Goal: Transaction & Acquisition: Book appointment/travel/reservation

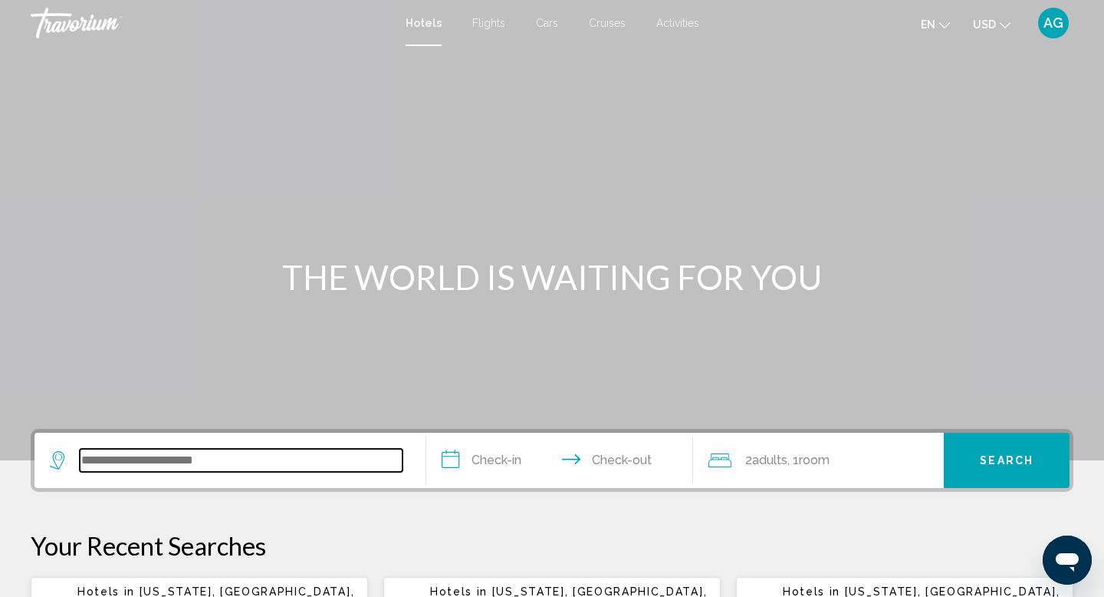
click at [156, 458] on input "Search widget" at bounding box center [241, 460] width 323 height 23
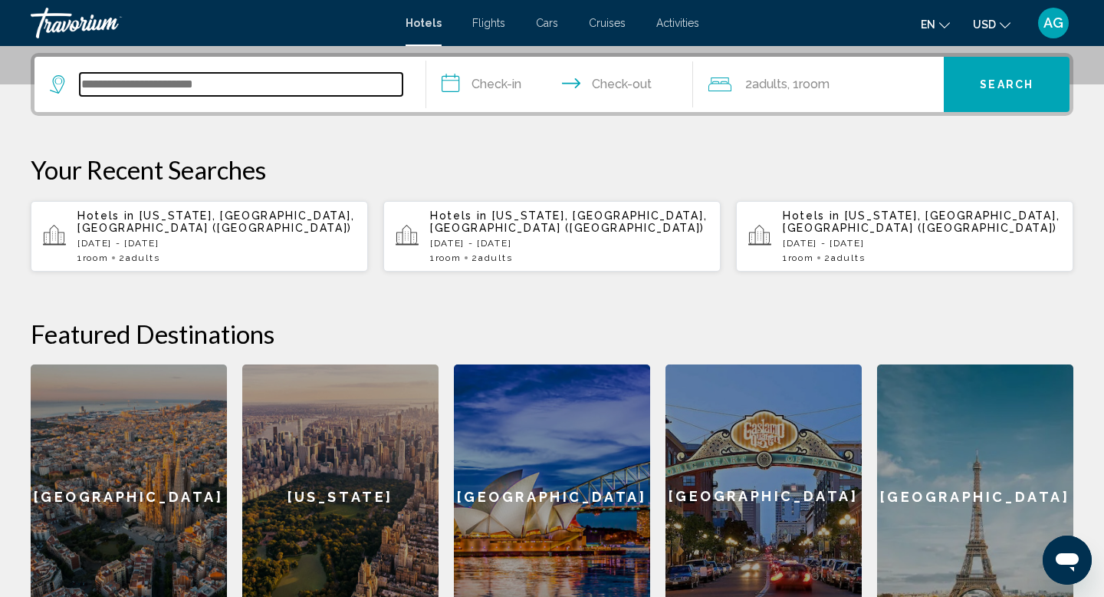
scroll to position [379, 0]
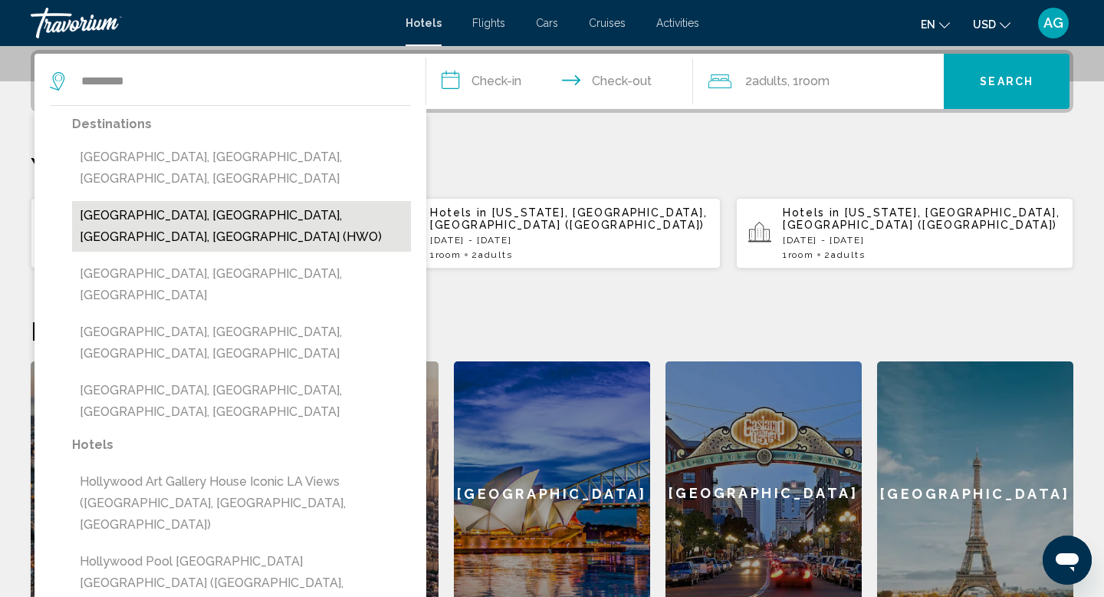
click at [187, 201] on button "[GEOGRAPHIC_DATA], [GEOGRAPHIC_DATA], [GEOGRAPHIC_DATA], [GEOGRAPHIC_DATA] (HWO)" at bounding box center [241, 226] width 339 height 51
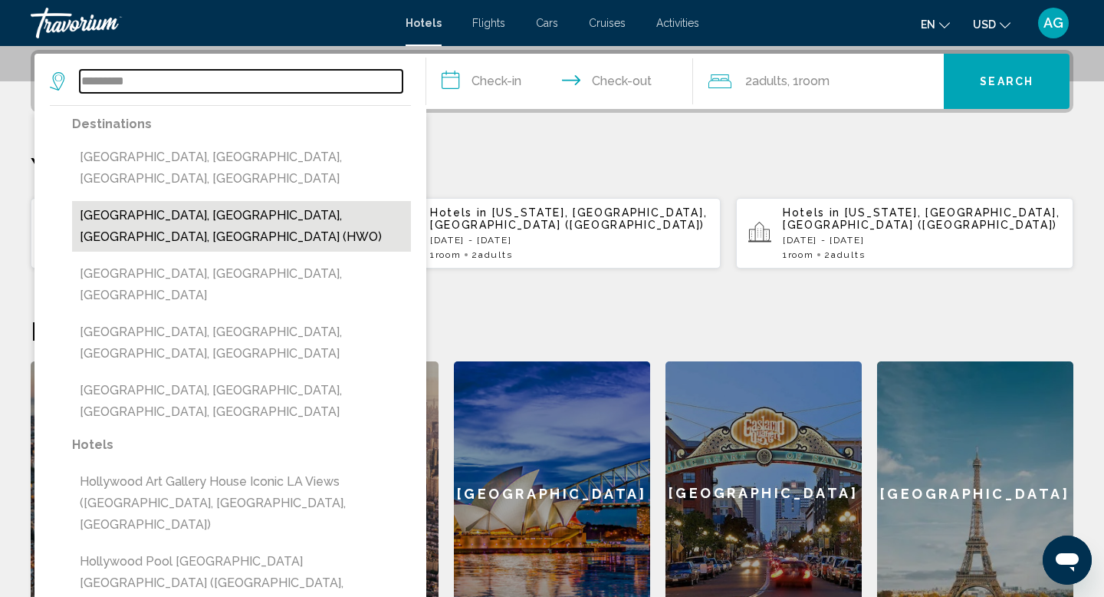
type input "**********"
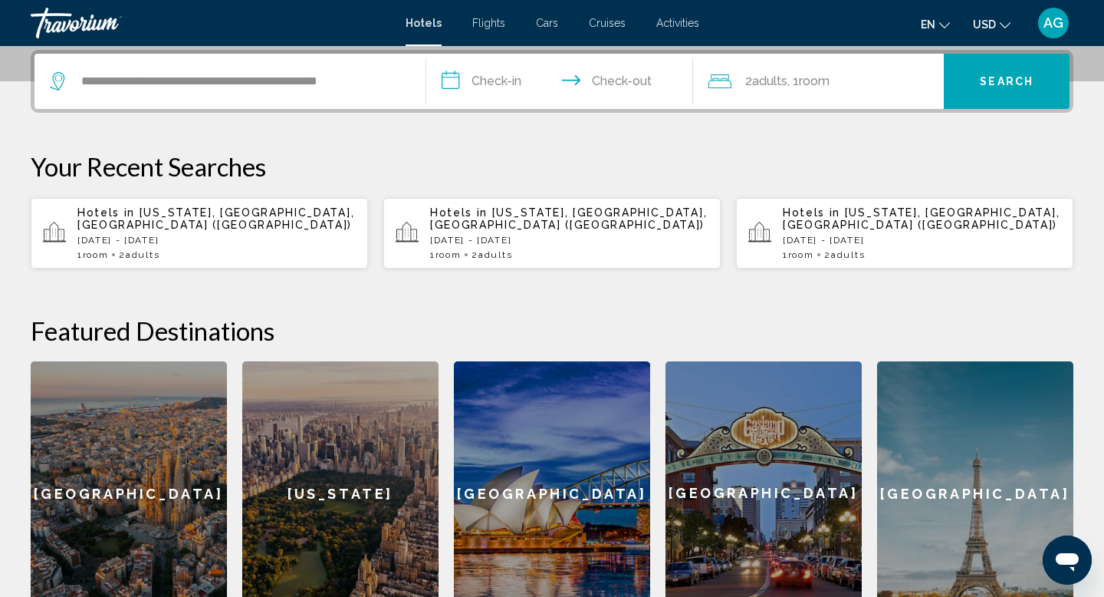
click at [498, 81] on input "**********" at bounding box center [562, 84] width 273 height 60
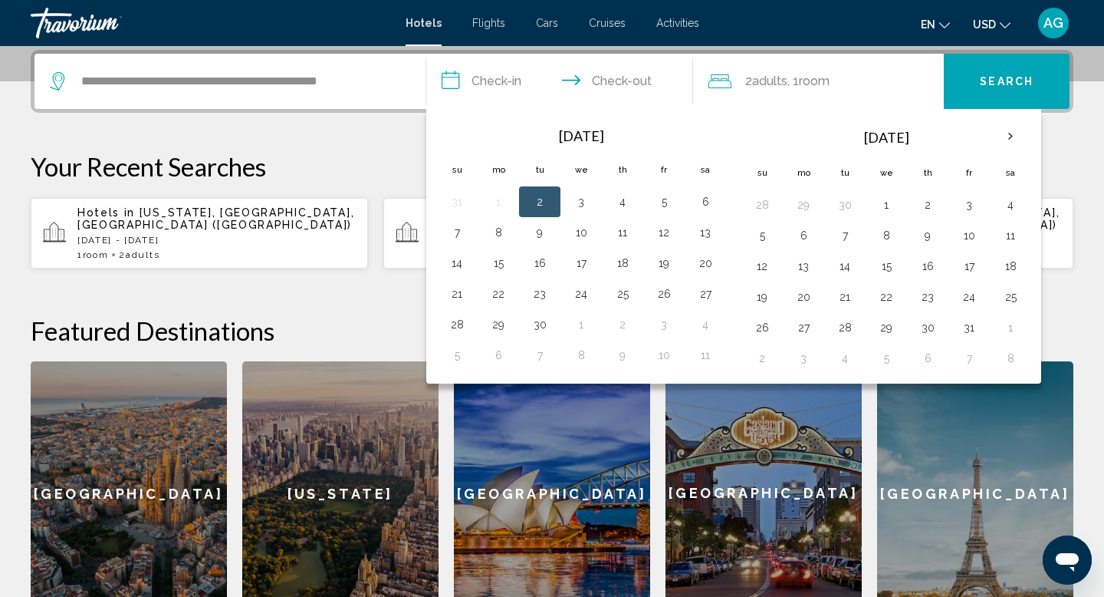
click at [553, 200] on td "2" at bounding box center [539, 201] width 41 height 31
click at [582, 202] on button "3" at bounding box center [581, 201] width 25 height 21
click at [545, 196] on button "2" at bounding box center [540, 201] width 25 height 21
type input "**********"
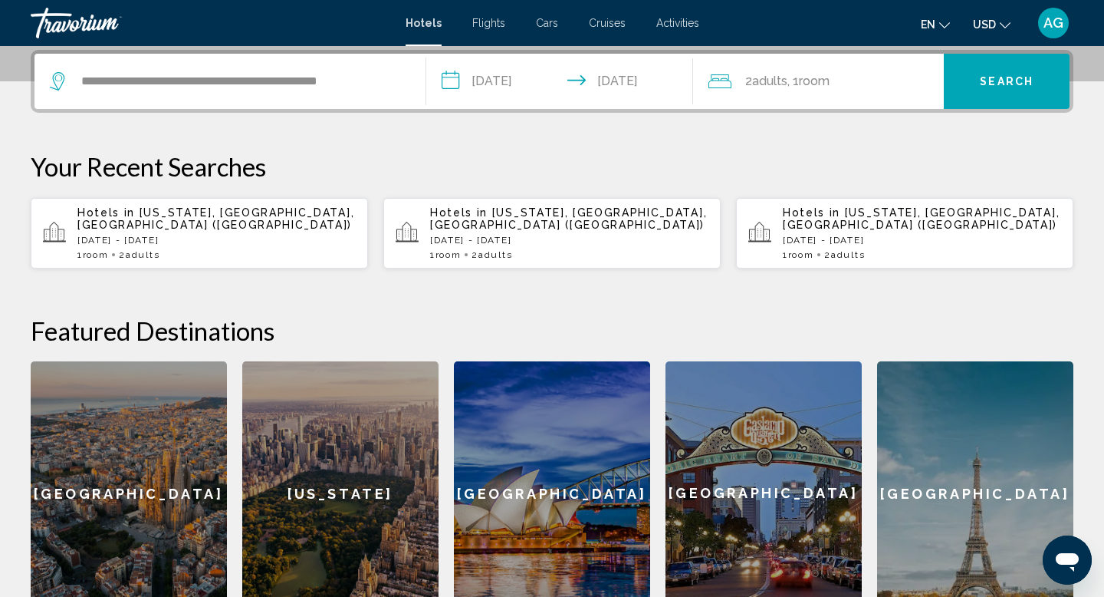
click at [1001, 87] on span "Search" at bounding box center [1007, 82] width 54 height 12
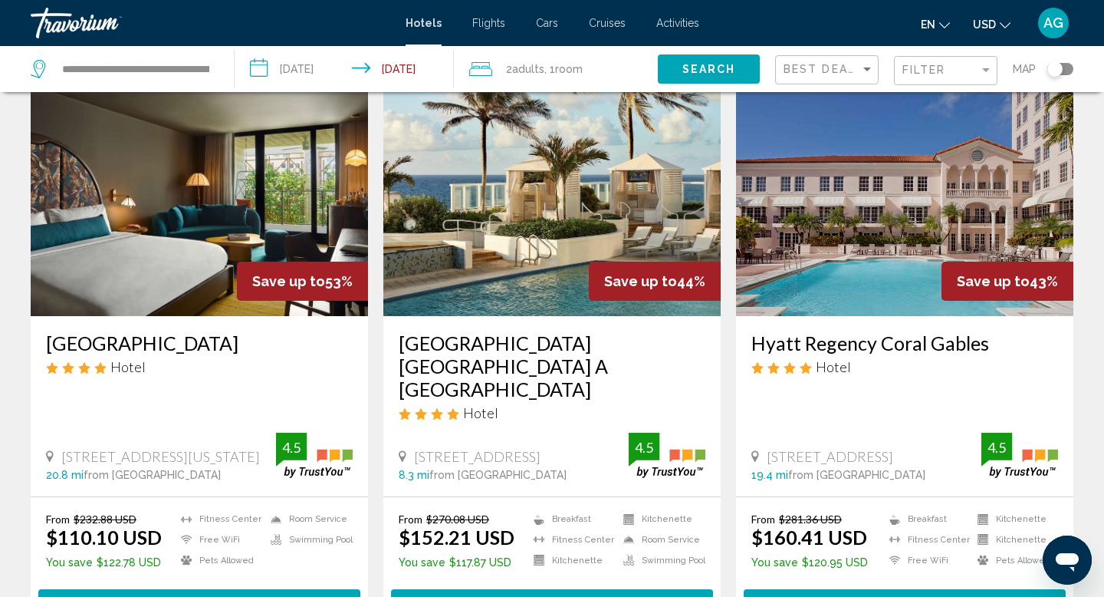
scroll to position [77, 0]
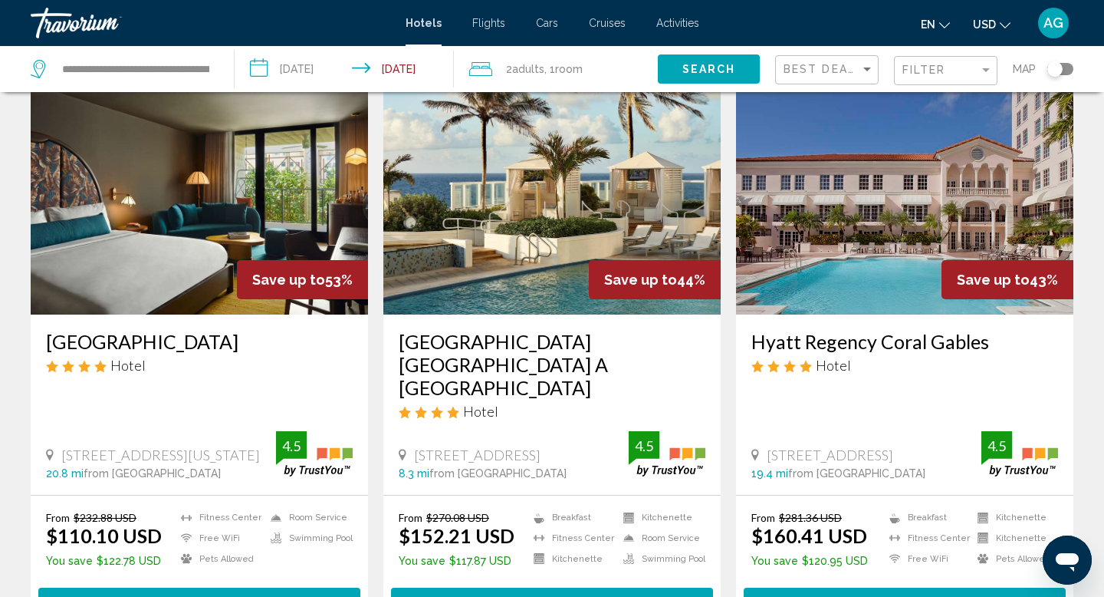
click at [477, 293] on img "Main content" at bounding box center [551, 191] width 337 height 245
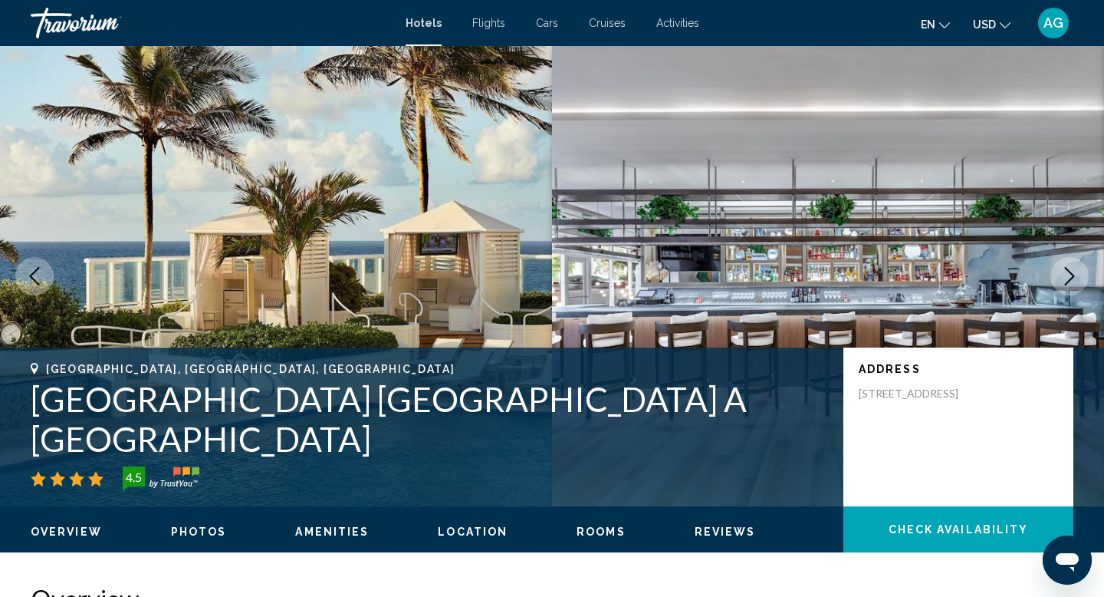
click at [1064, 278] on icon "Next image" at bounding box center [1070, 276] width 18 height 18
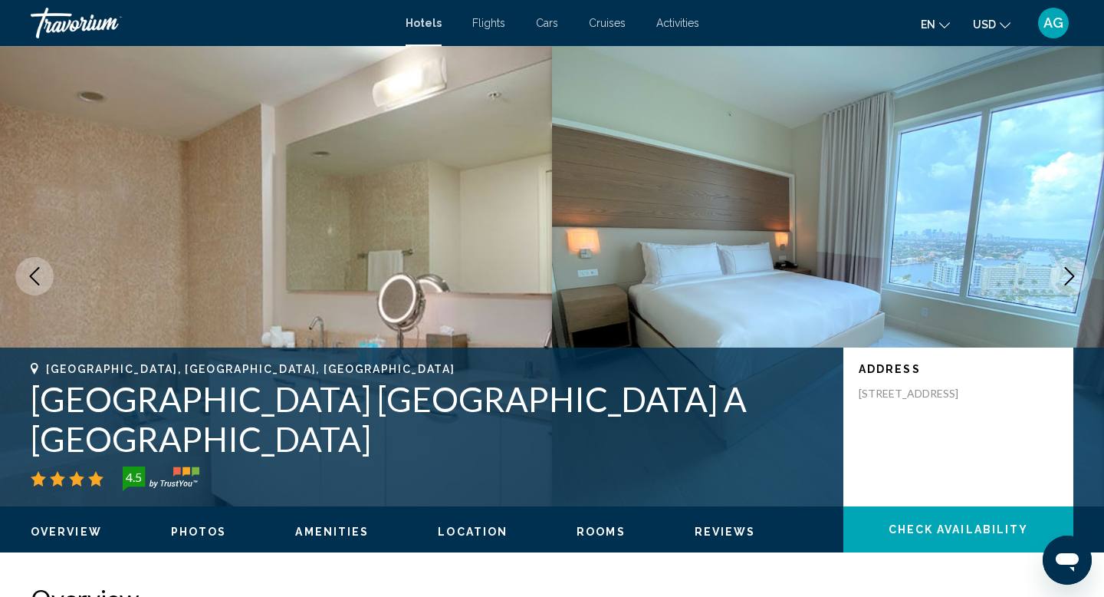
click at [1064, 278] on icon "Next image" at bounding box center [1070, 276] width 18 height 18
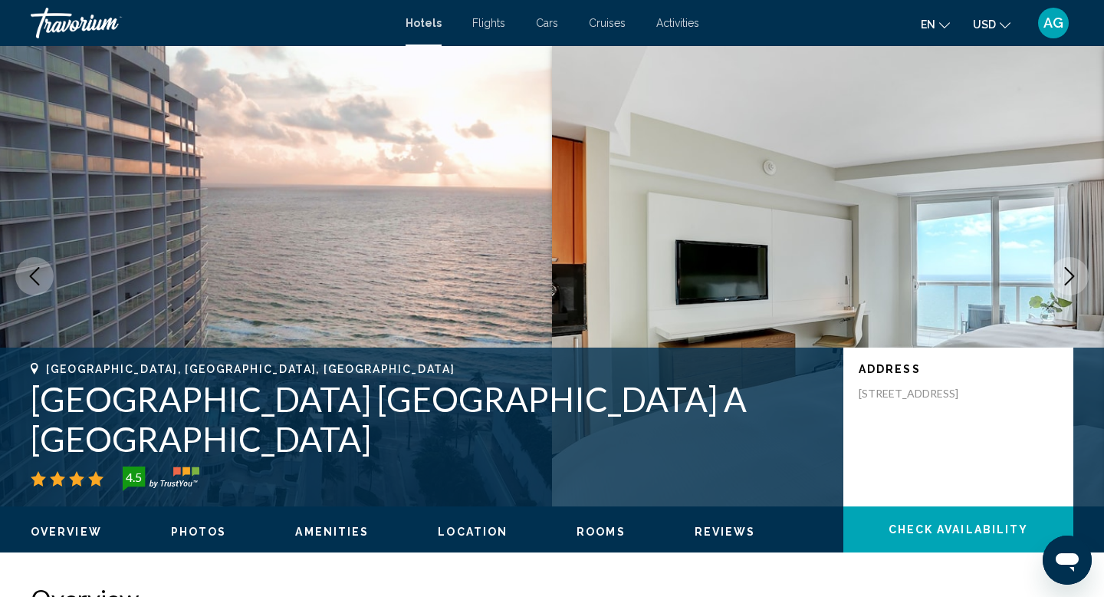
click at [1064, 278] on icon "Next image" at bounding box center [1070, 276] width 18 height 18
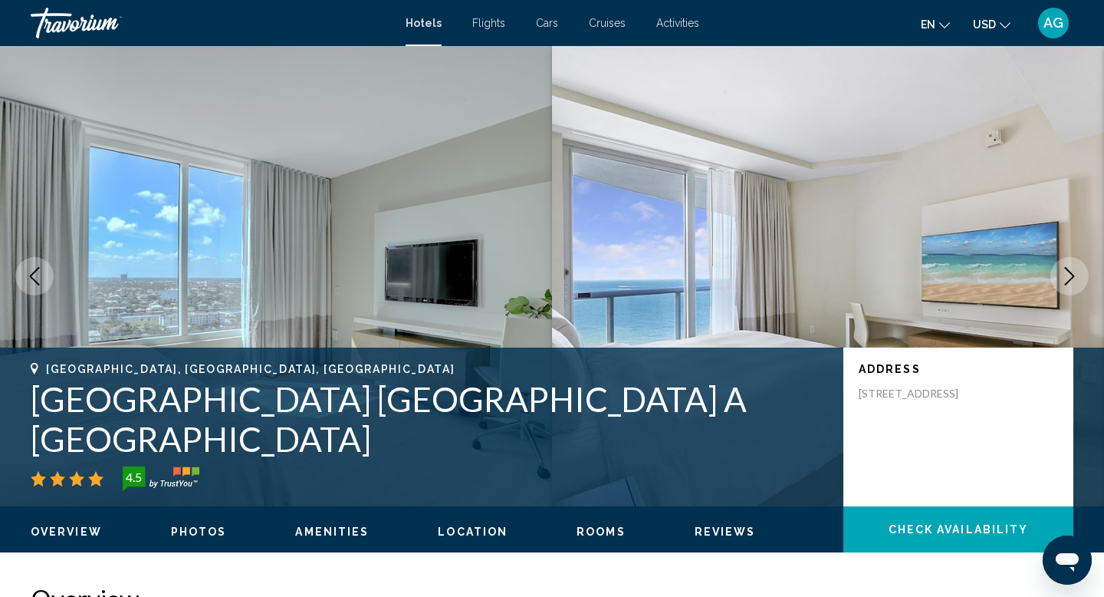
click at [1064, 278] on icon "Next image" at bounding box center [1070, 276] width 18 height 18
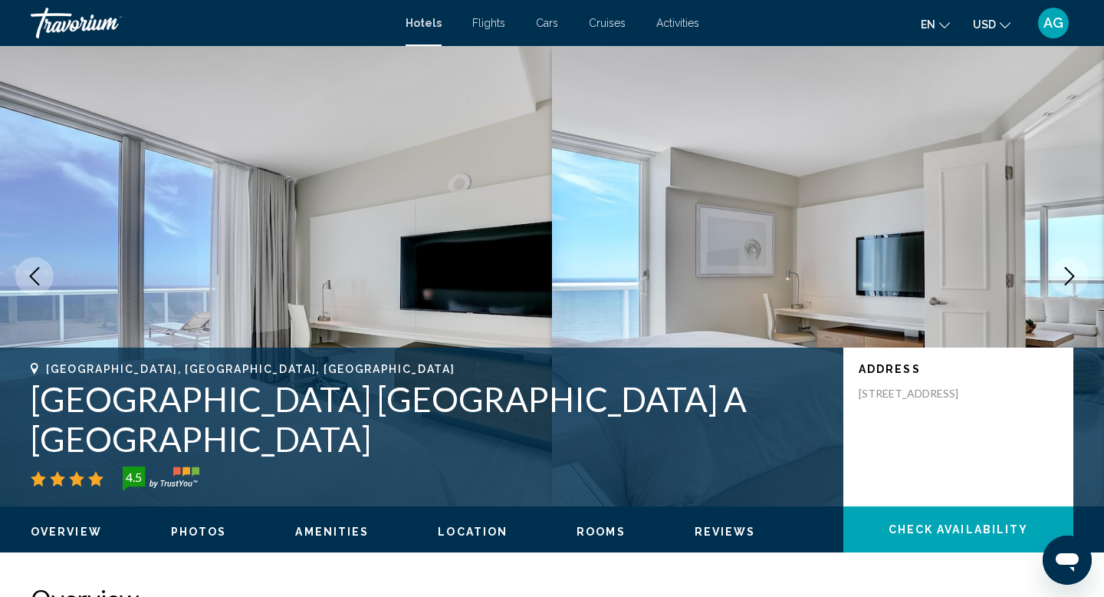
click at [1064, 278] on icon "Next image" at bounding box center [1070, 276] width 18 height 18
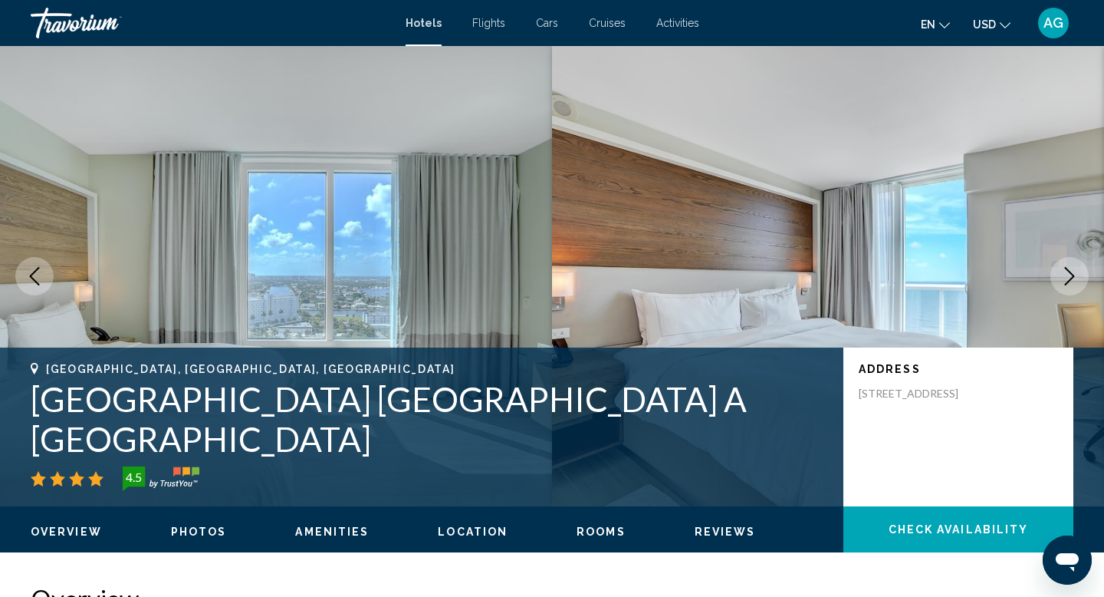
click at [1064, 278] on icon "Next image" at bounding box center [1070, 276] width 18 height 18
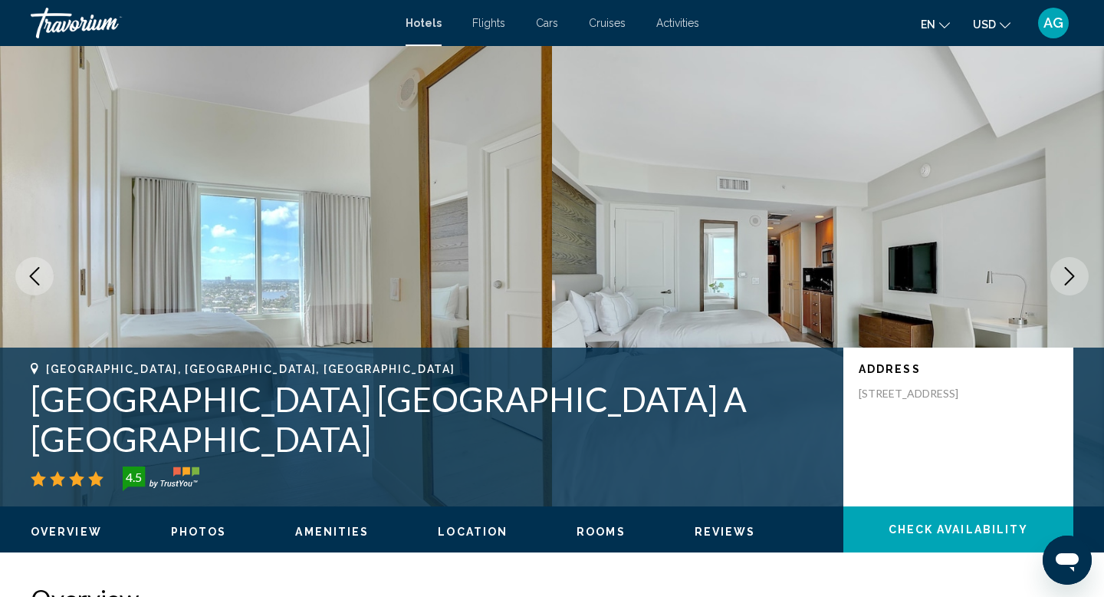
click at [1064, 278] on icon "Next image" at bounding box center [1070, 276] width 18 height 18
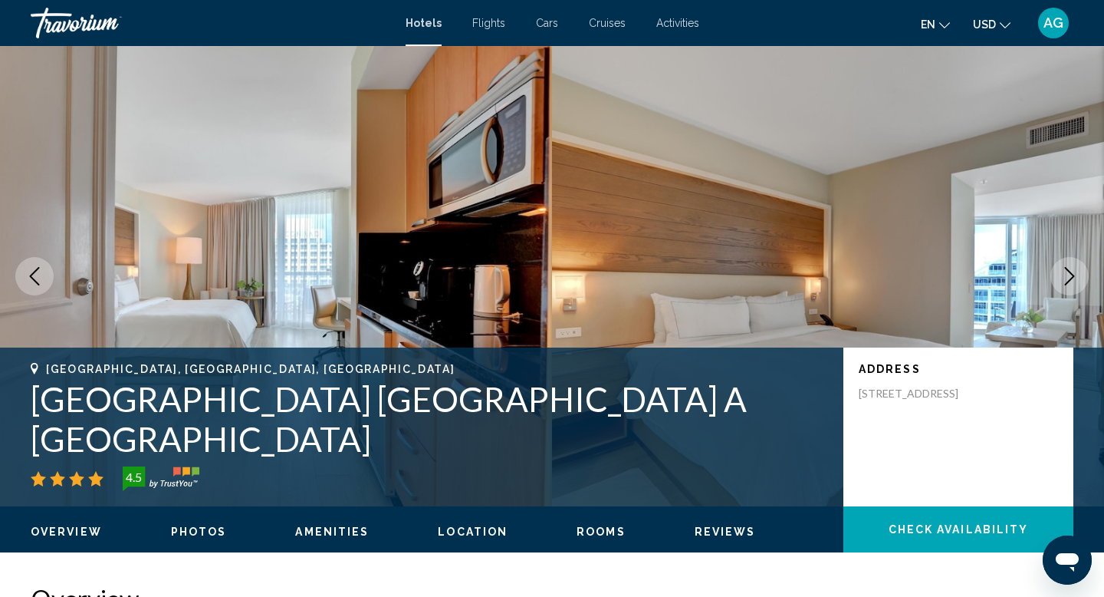
click at [1064, 278] on icon "Next image" at bounding box center [1070, 276] width 18 height 18
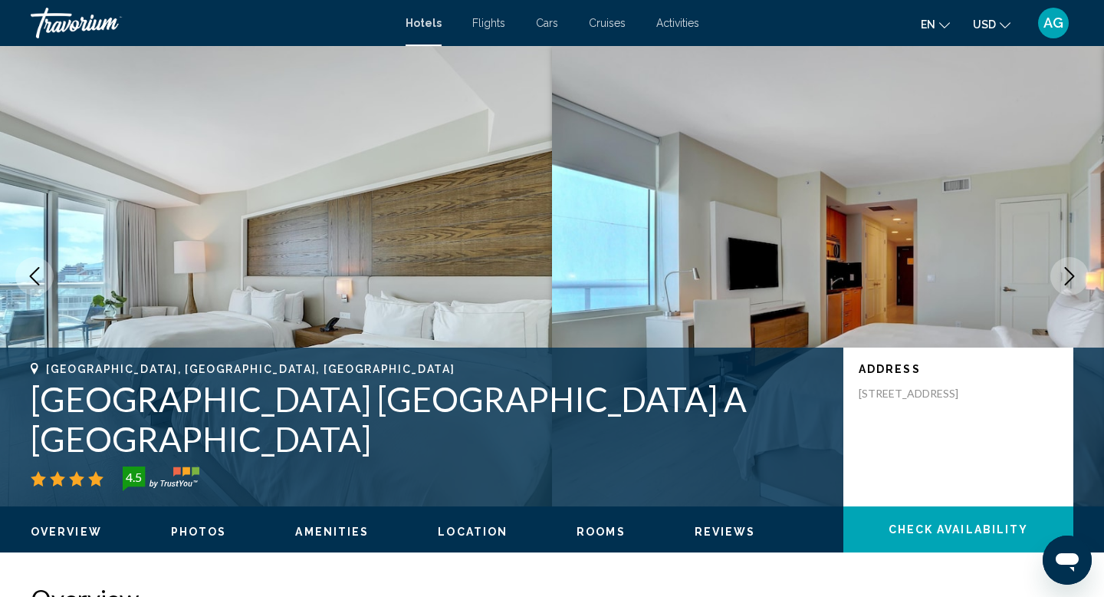
click at [1064, 278] on icon "Next image" at bounding box center [1070, 276] width 18 height 18
